Goal: Task Accomplishment & Management: Manage account settings

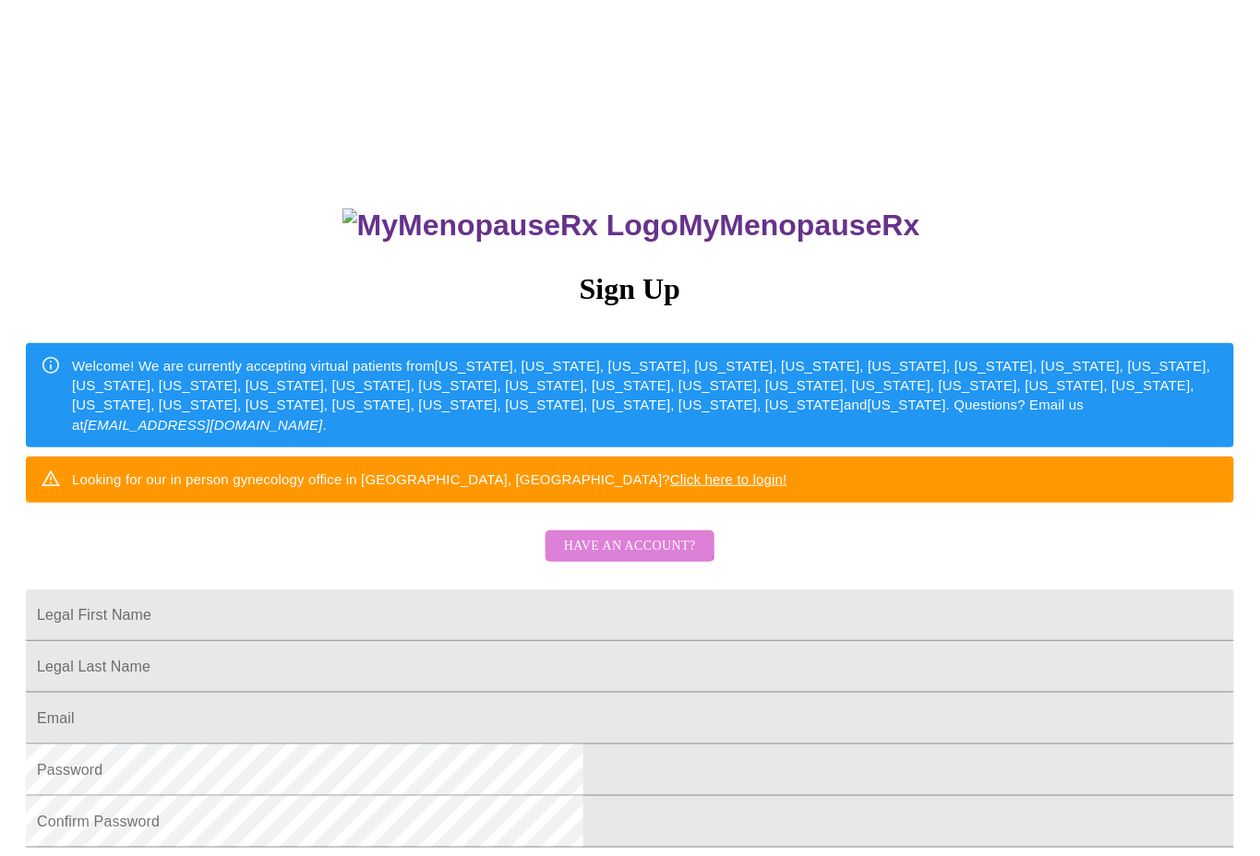
click at [620, 558] on span "Have an account?" at bounding box center [630, 546] width 132 height 23
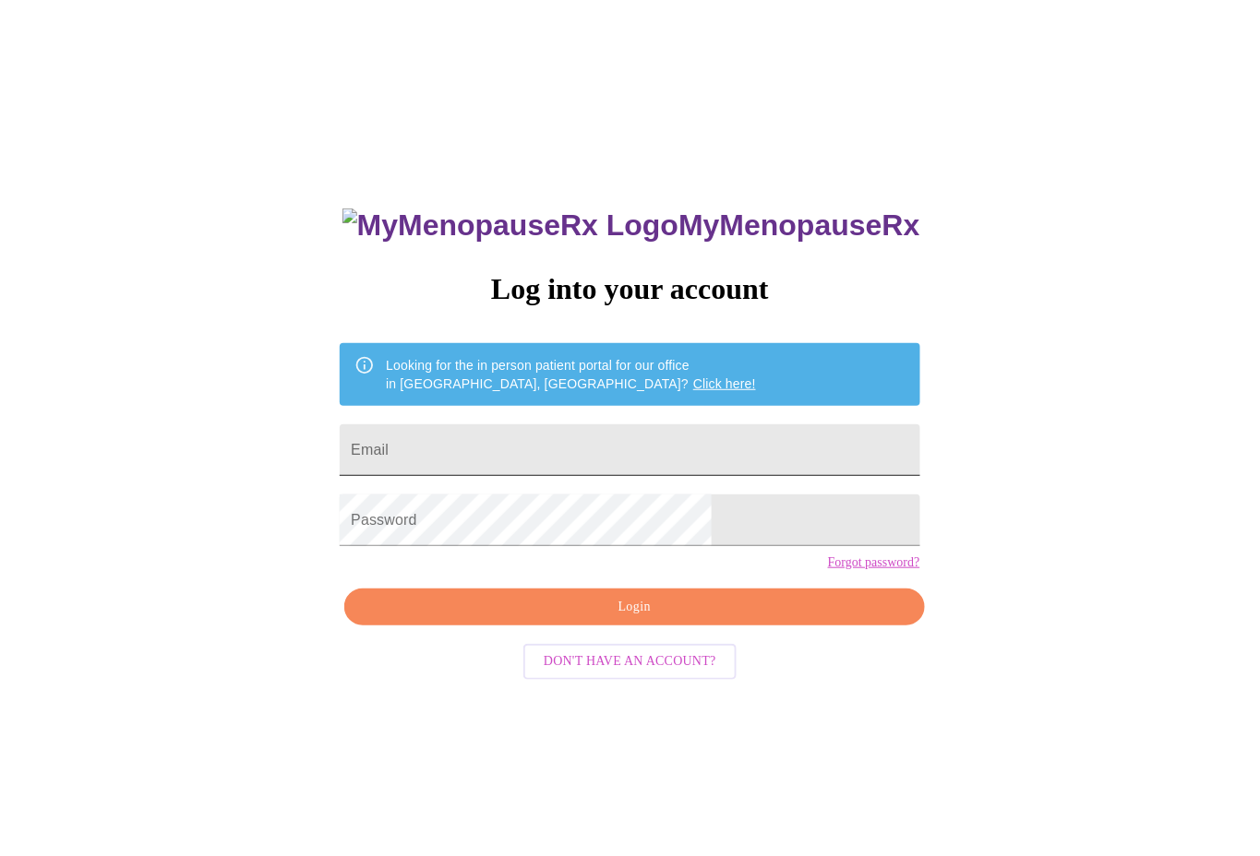
click at [563, 442] on input "Email" at bounding box center [630, 450] width 580 height 52
type input "fragassinl@gmail.com"
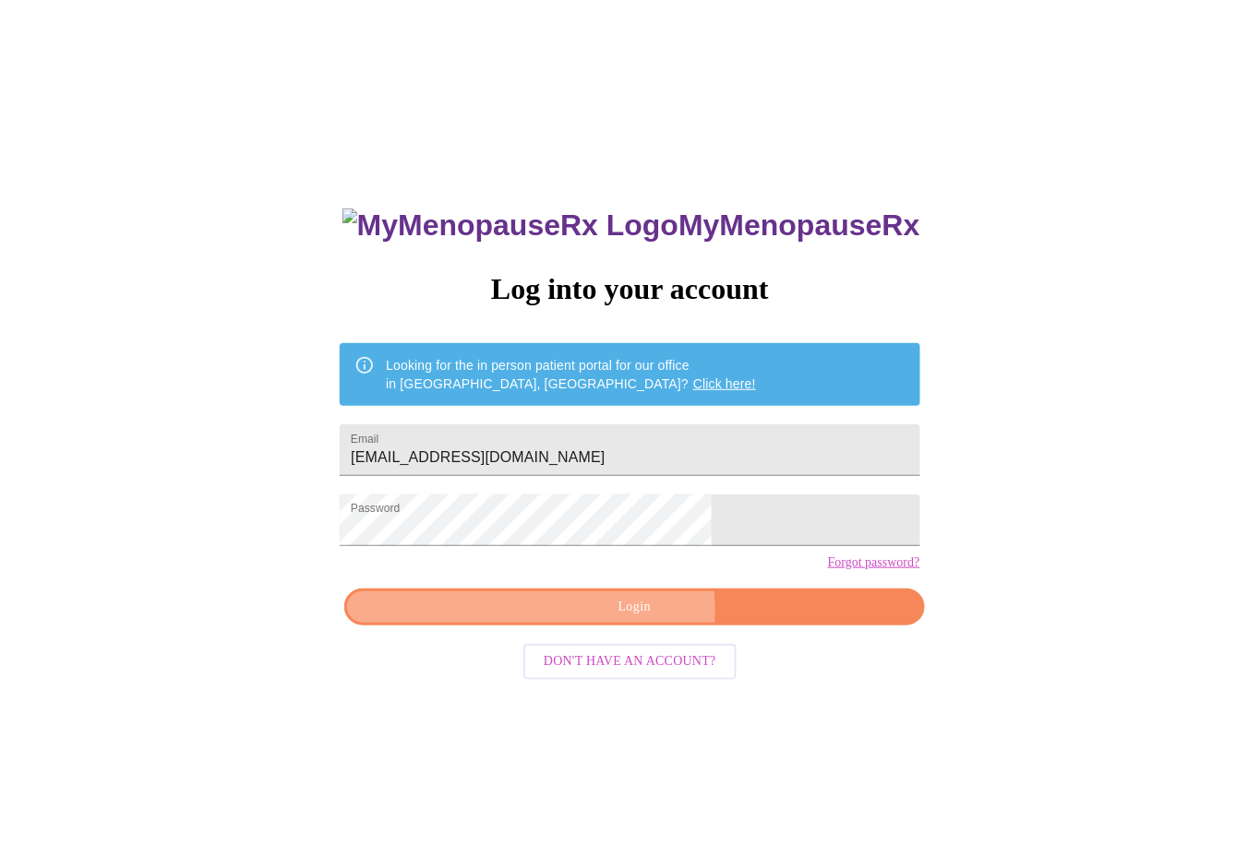
click at [632, 619] on span "Login" at bounding box center [633, 607] width 537 height 23
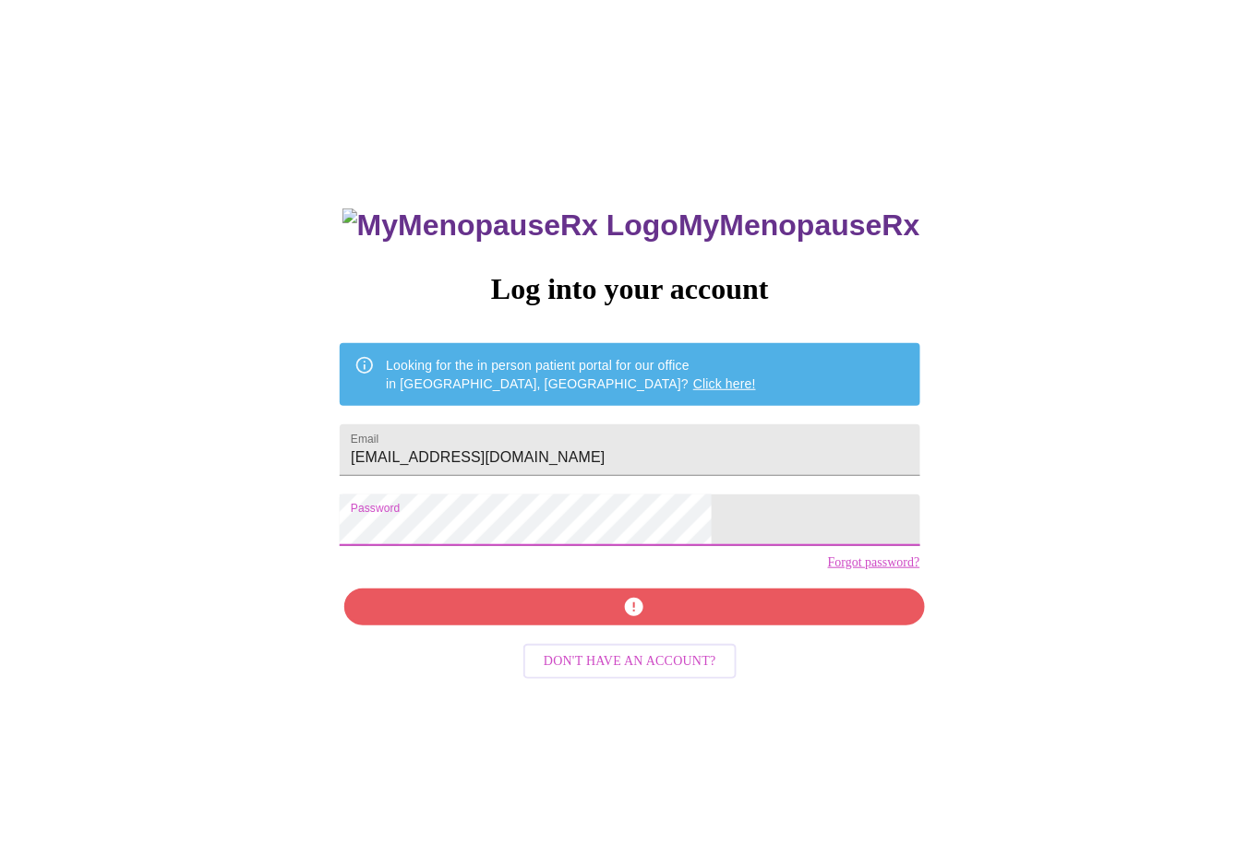
click at [137, 482] on div "MyMenopauseRx Log into your account Looking for the in person patient portal fo…" at bounding box center [629, 521] width 1245 height 1028
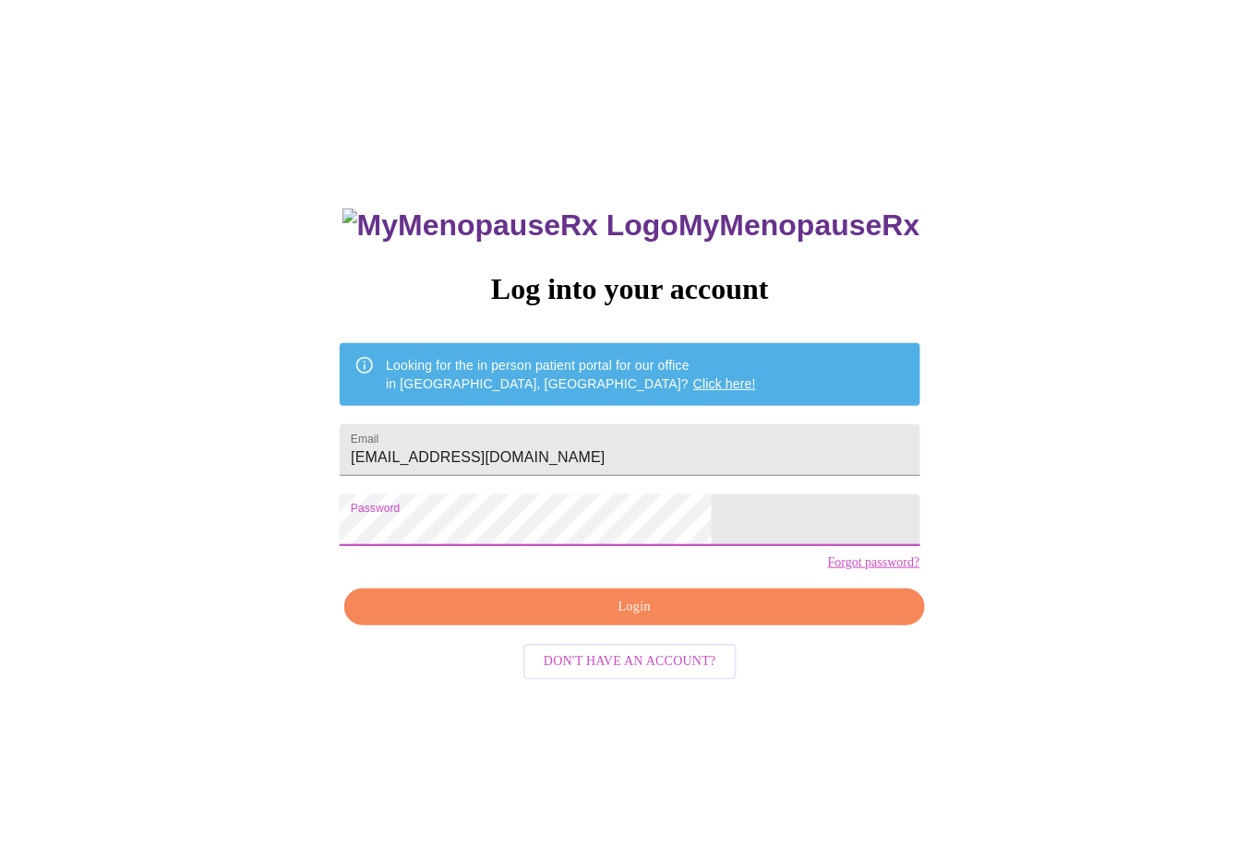
click at [168, 584] on div "MyMenopauseRx Log into your account Looking for the in person patient portal fo…" at bounding box center [629, 521] width 1245 height 1028
click at [856, 570] on div "MyMenopauseRx Log into your account Looking for the in person patient portal fo…" at bounding box center [629, 521] width 1245 height 1028
click at [403, 566] on div "MyMenopauseRx Log into your account Looking for the in person patient portal fo…" at bounding box center [629, 521] width 1245 height 1028
click at [328, 541] on div "MyMenopauseRx Log into your account Looking for the in person patient portal fo…" at bounding box center [629, 521] width 1245 height 1028
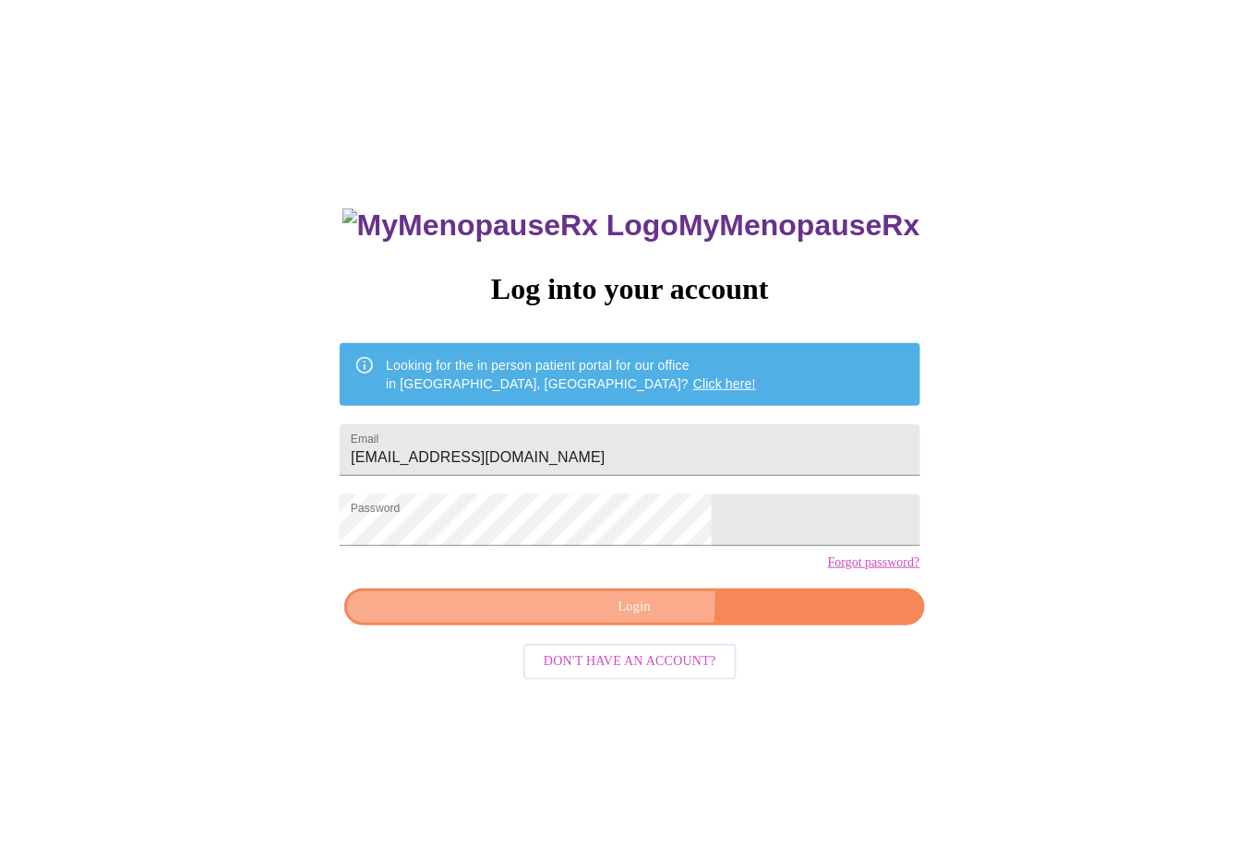
click at [504, 619] on span "Login" at bounding box center [633, 607] width 537 height 23
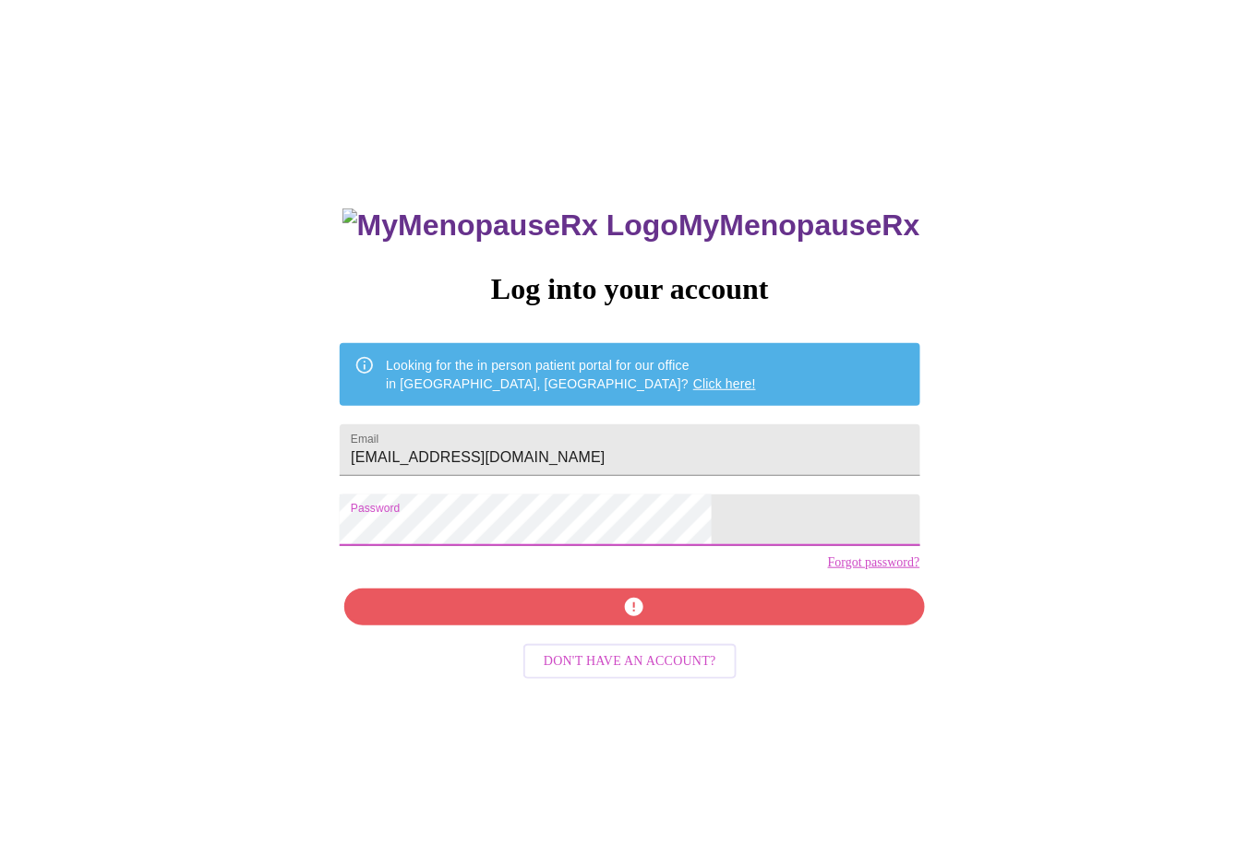
click at [415, 534] on div "MyMenopauseRx Log into your account Looking for the in person patient portal fo…" at bounding box center [629, 521] width 1245 height 1028
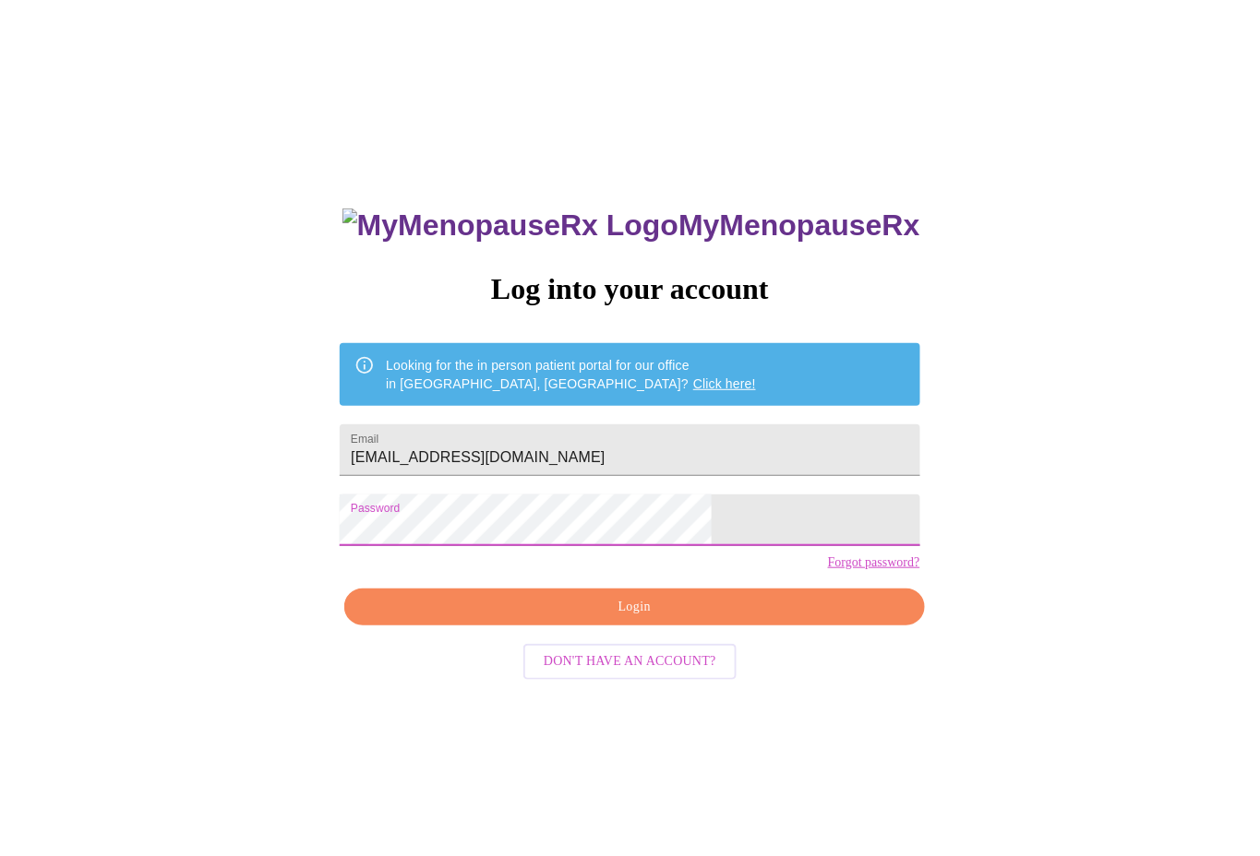
click at [943, 569] on div "MyMenopauseRx Log into your account Looking for the in person patient portal fo…" at bounding box center [629, 521] width 1245 height 1028
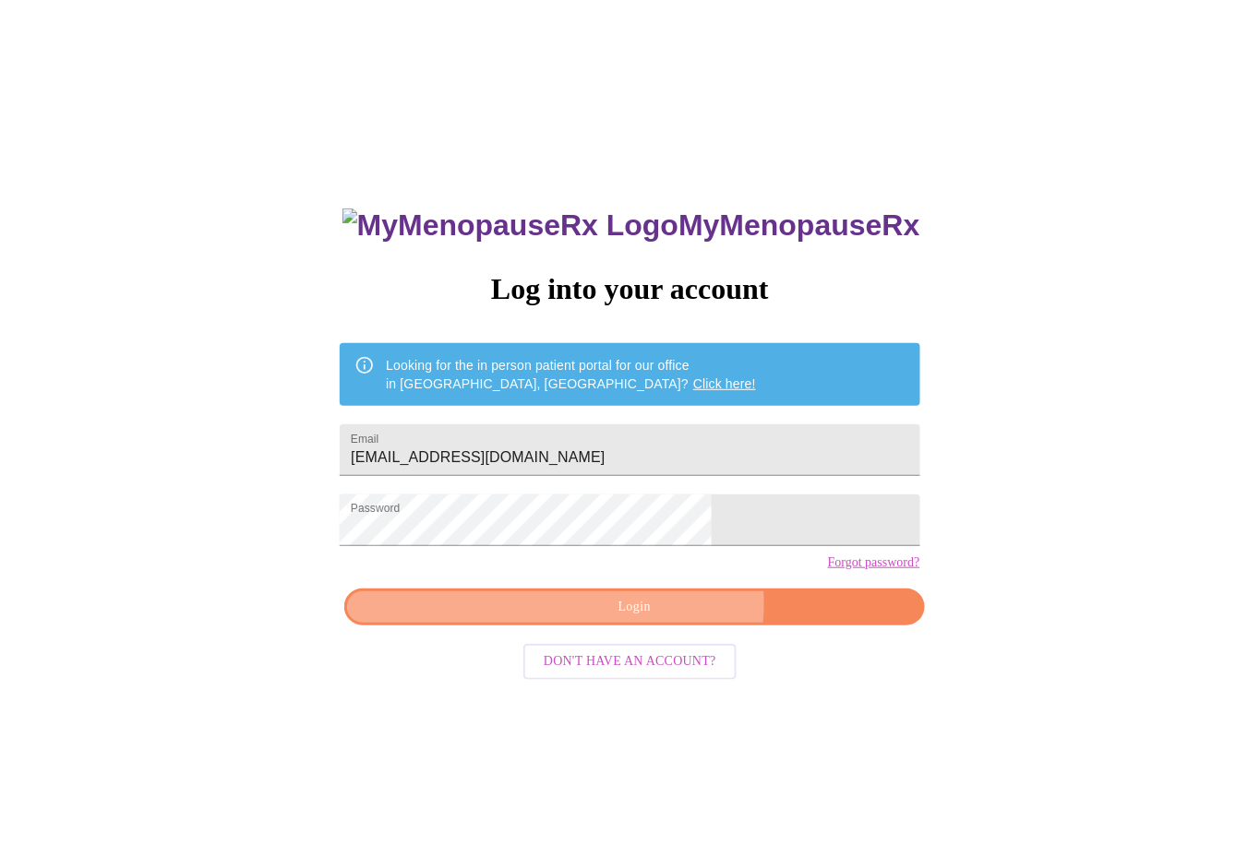
click at [660, 619] on span "Login" at bounding box center [633, 607] width 537 height 23
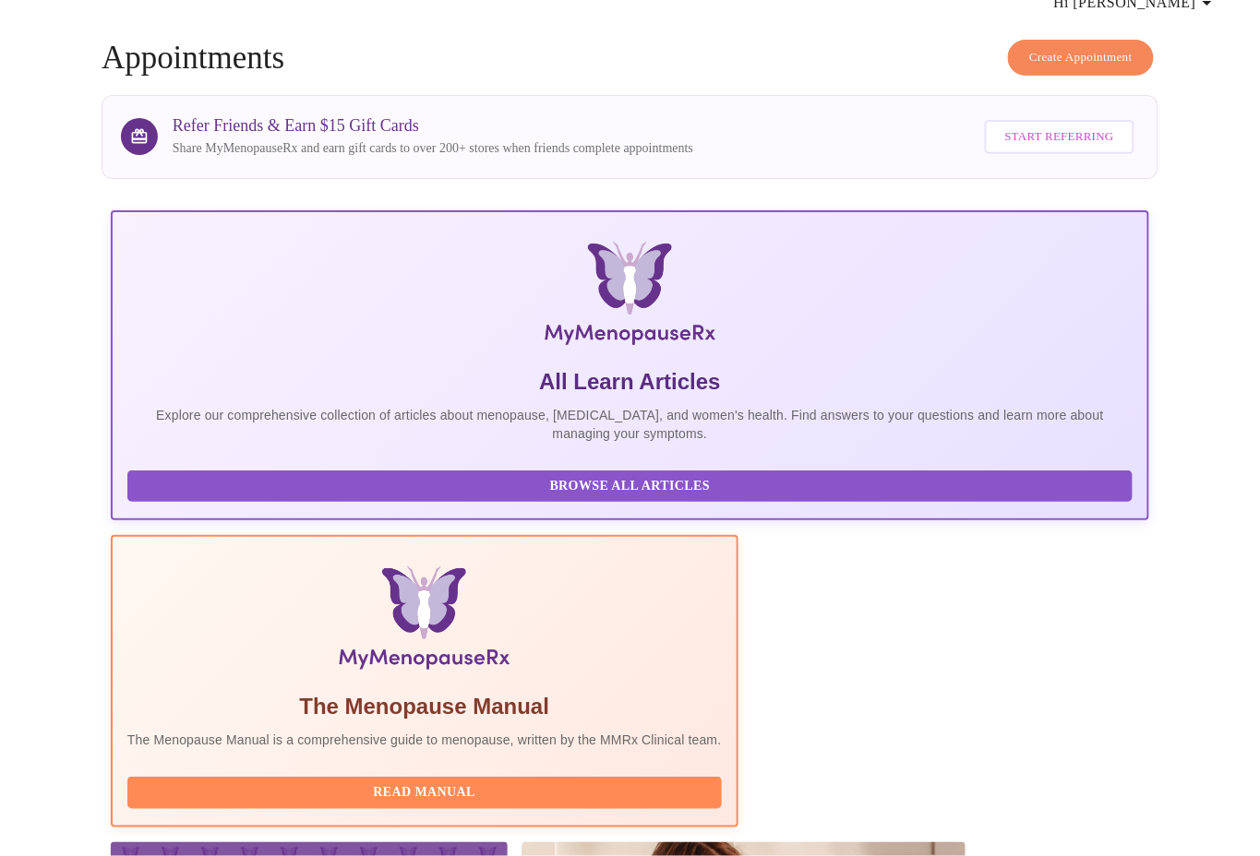
scroll to position [307, 0]
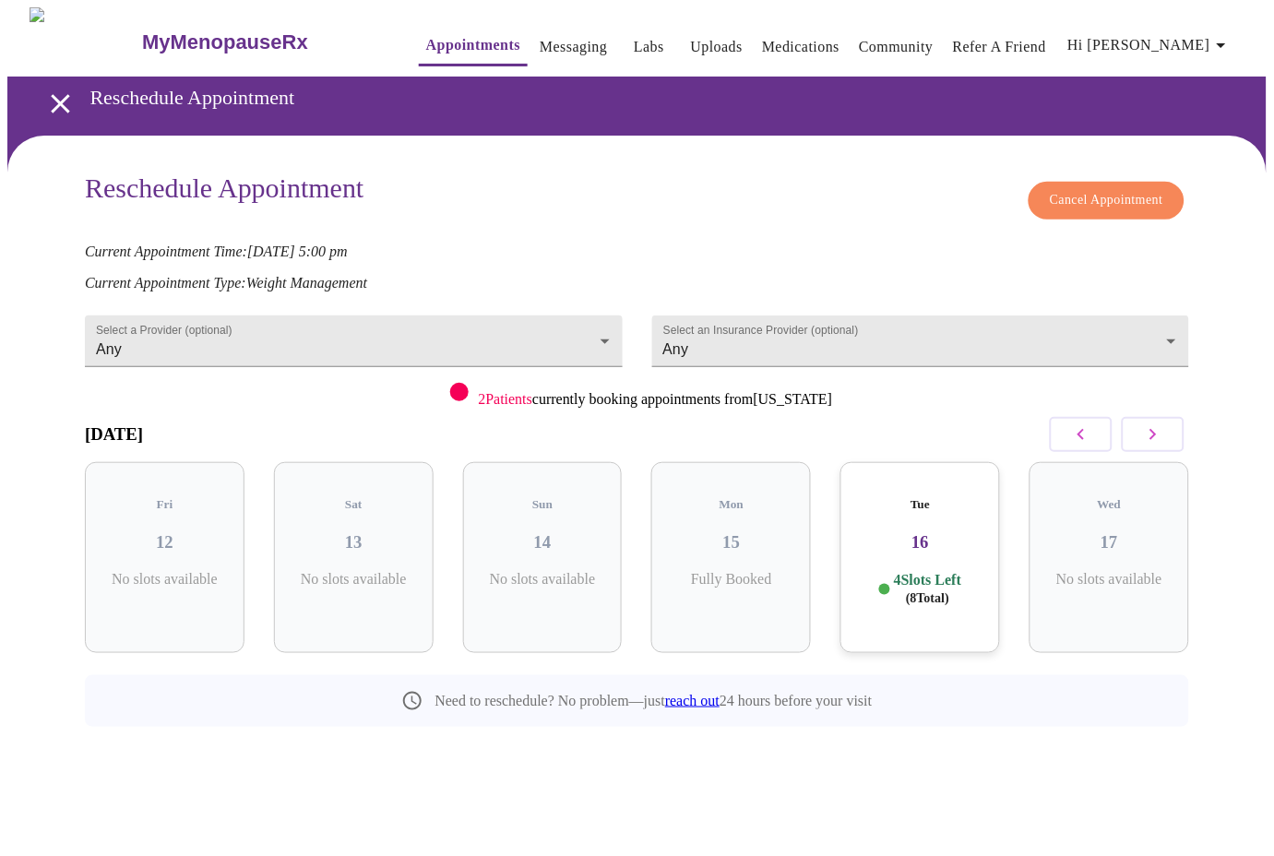
click at [1122, 195] on span "Cancel Appointment" at bounding box center [1107, 200] width 114 height 23
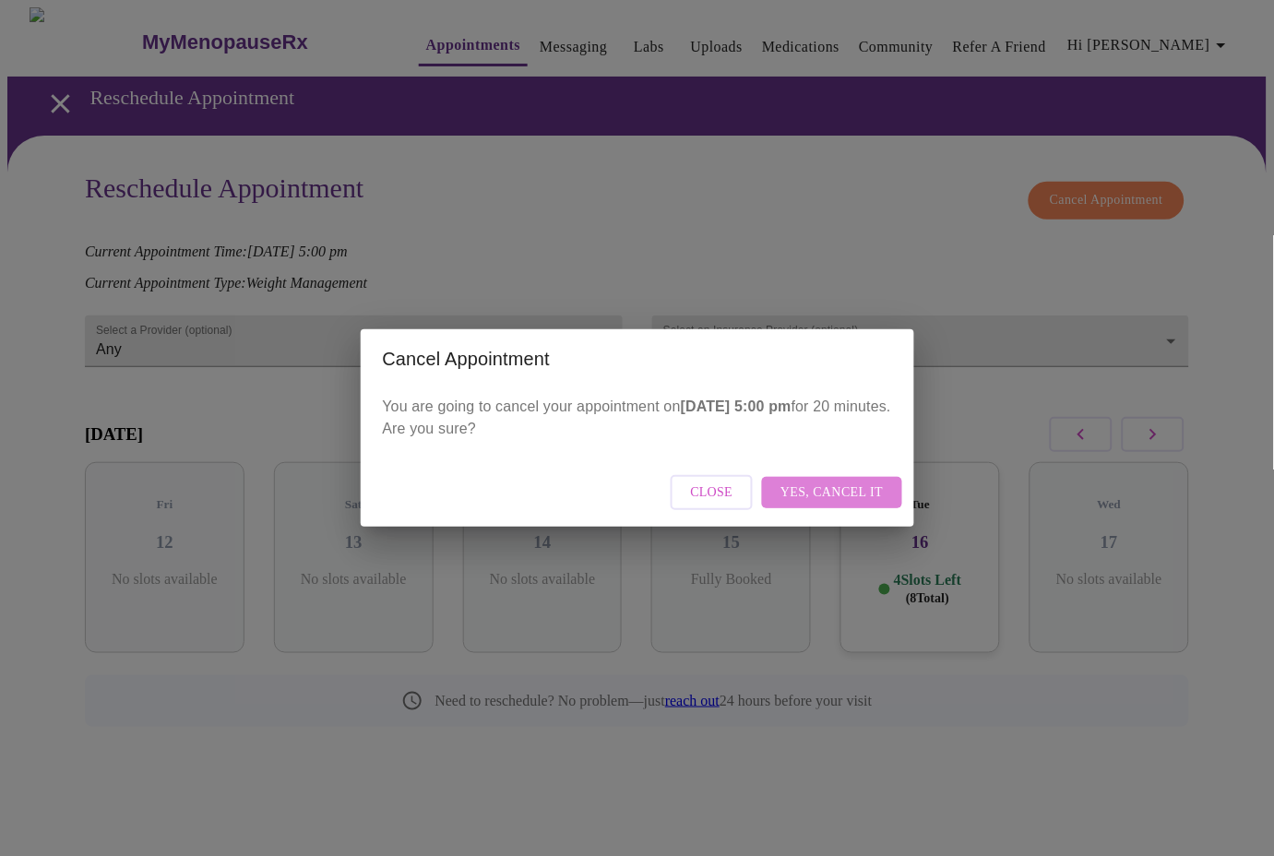
click at [855, 484] on span "Yes, cancel it" at bounding box center [832, 493] width 102 height 23
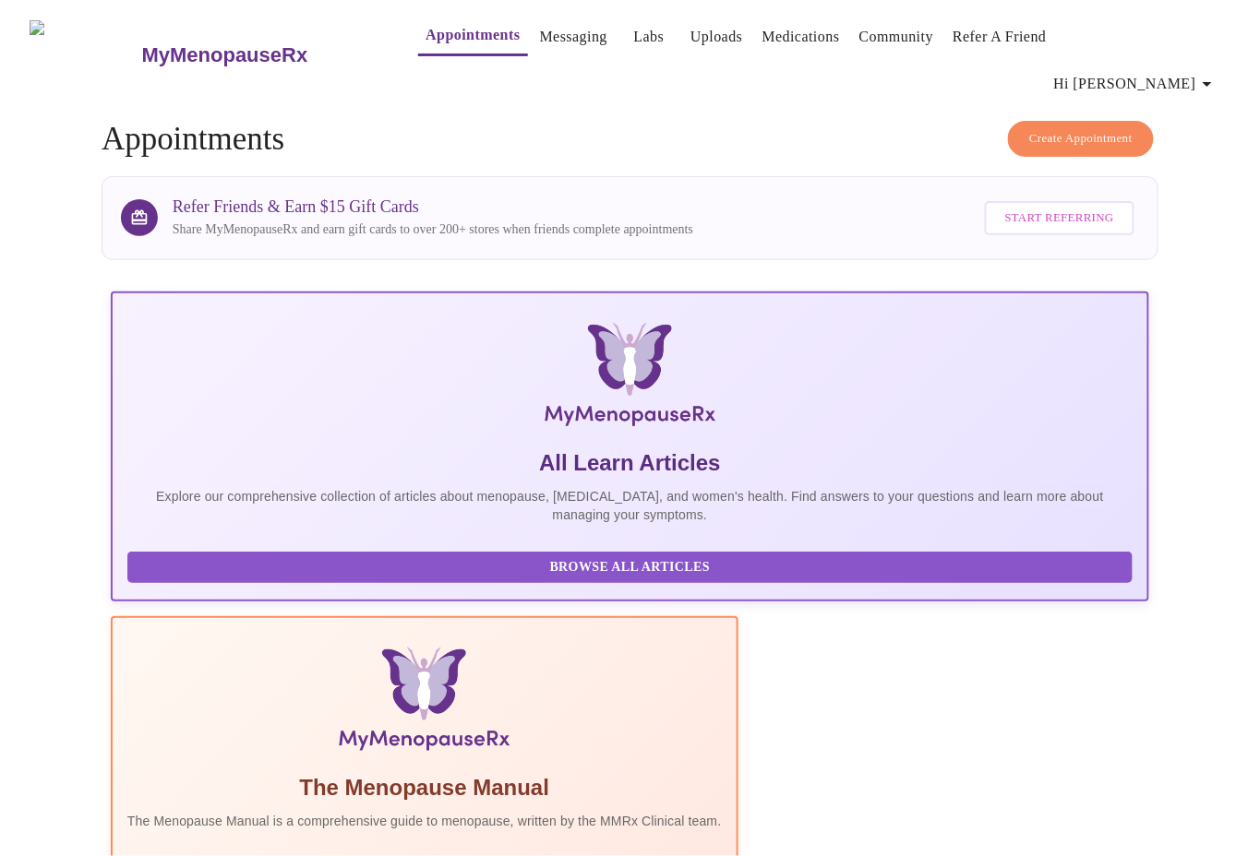
click at [555, 41] on link "Messaging" at bounding box center [573, 37] width 67 height 26
